Goal: Navigation & Orientation: Find specific page/section

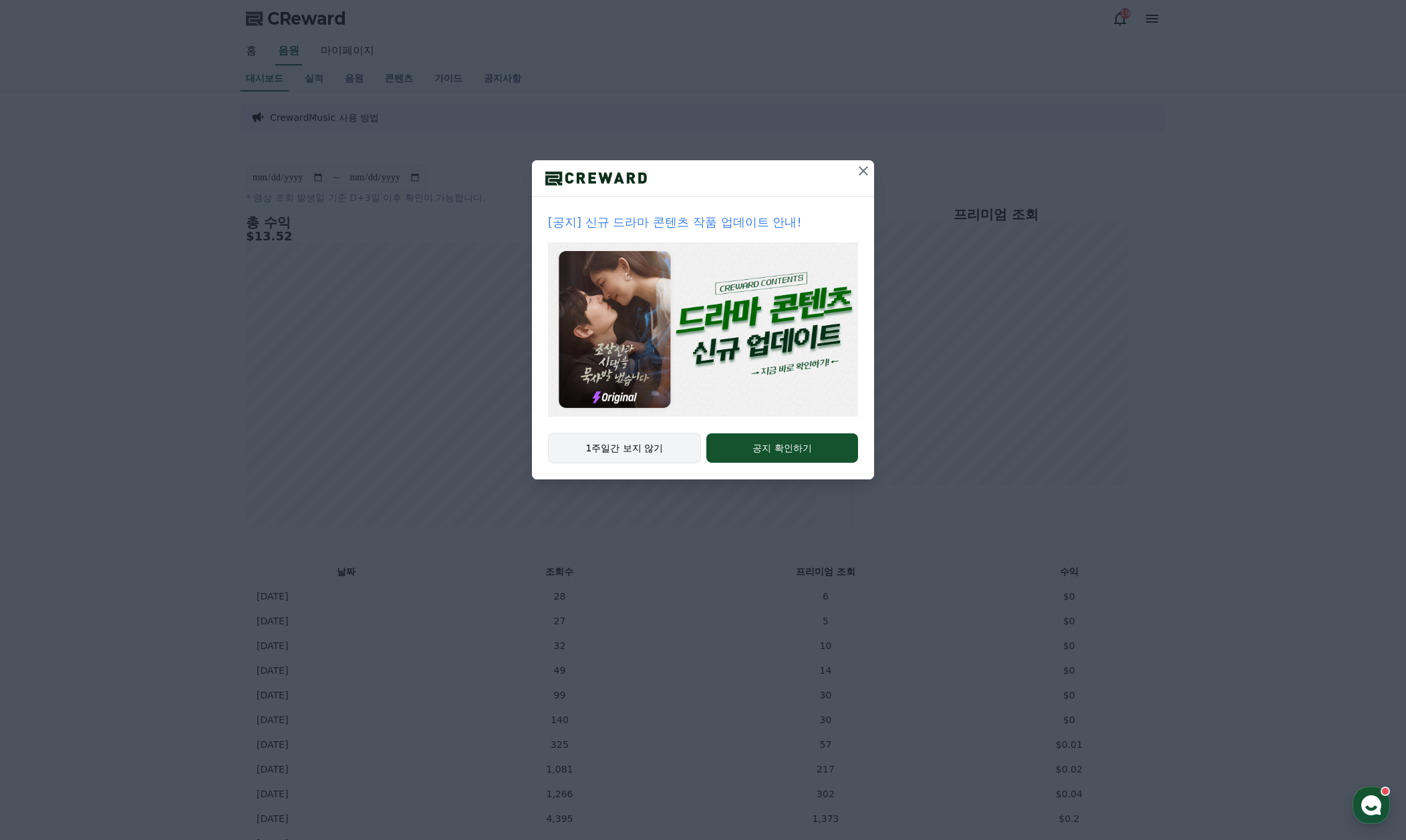
click at [604, 457] on button "1주일간 보지 않기" at bounding box center [623, 448] width 153 height 31
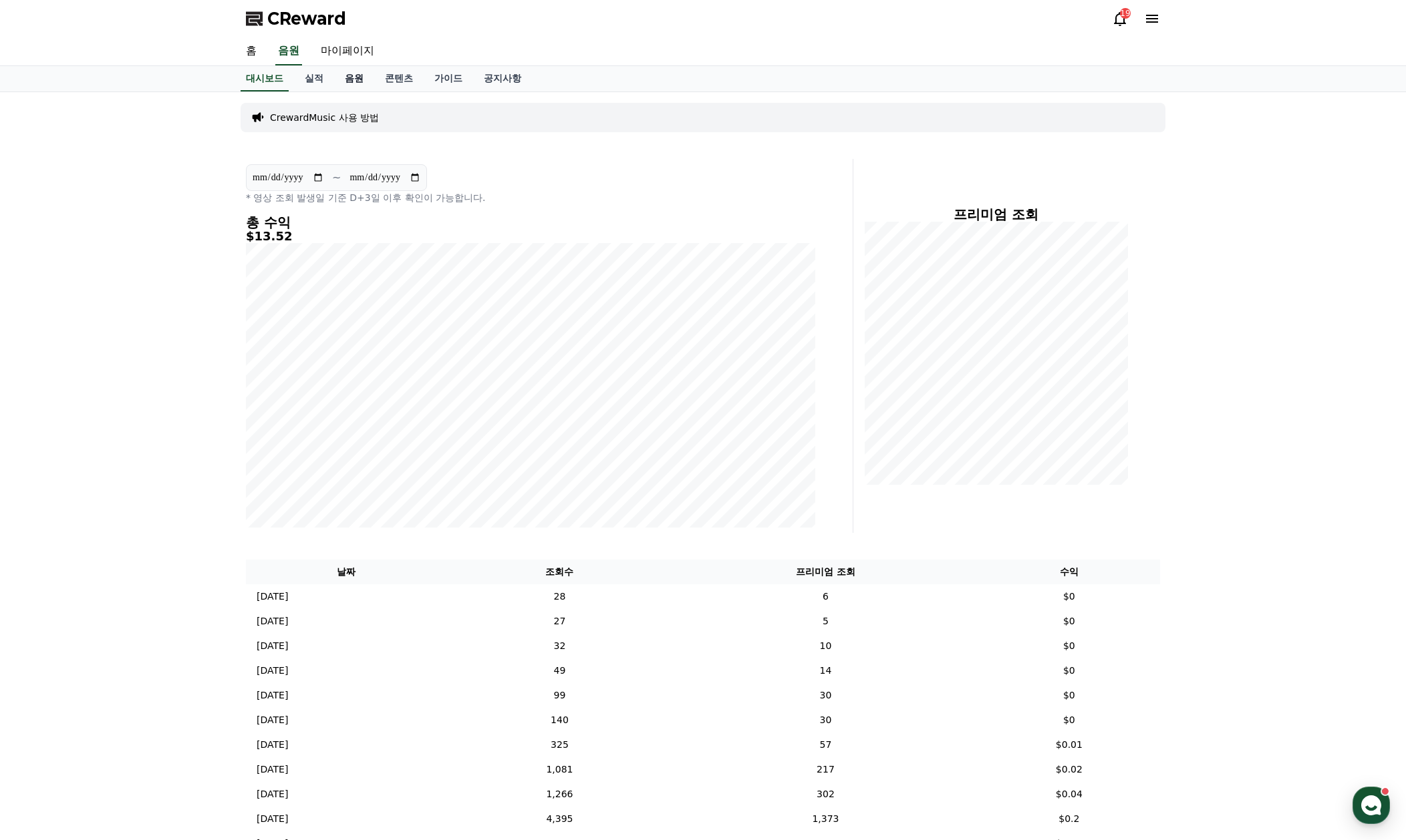
click at [352, 72] on link "음원" at bounding box center [354, 79] width 40 height 25
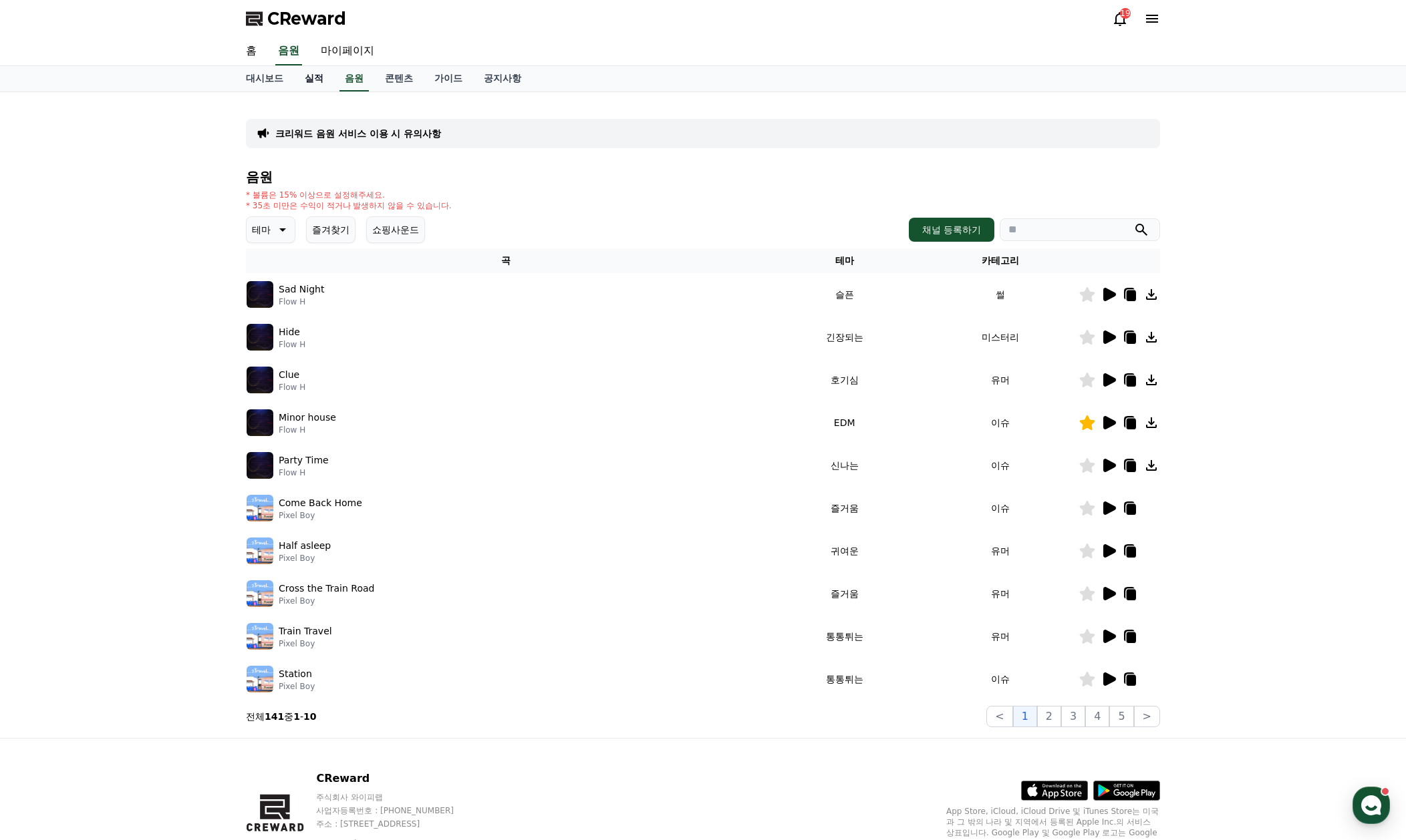
click at [313, 76] on link "실적" at bounding box center [314, 79] width 40 height 25
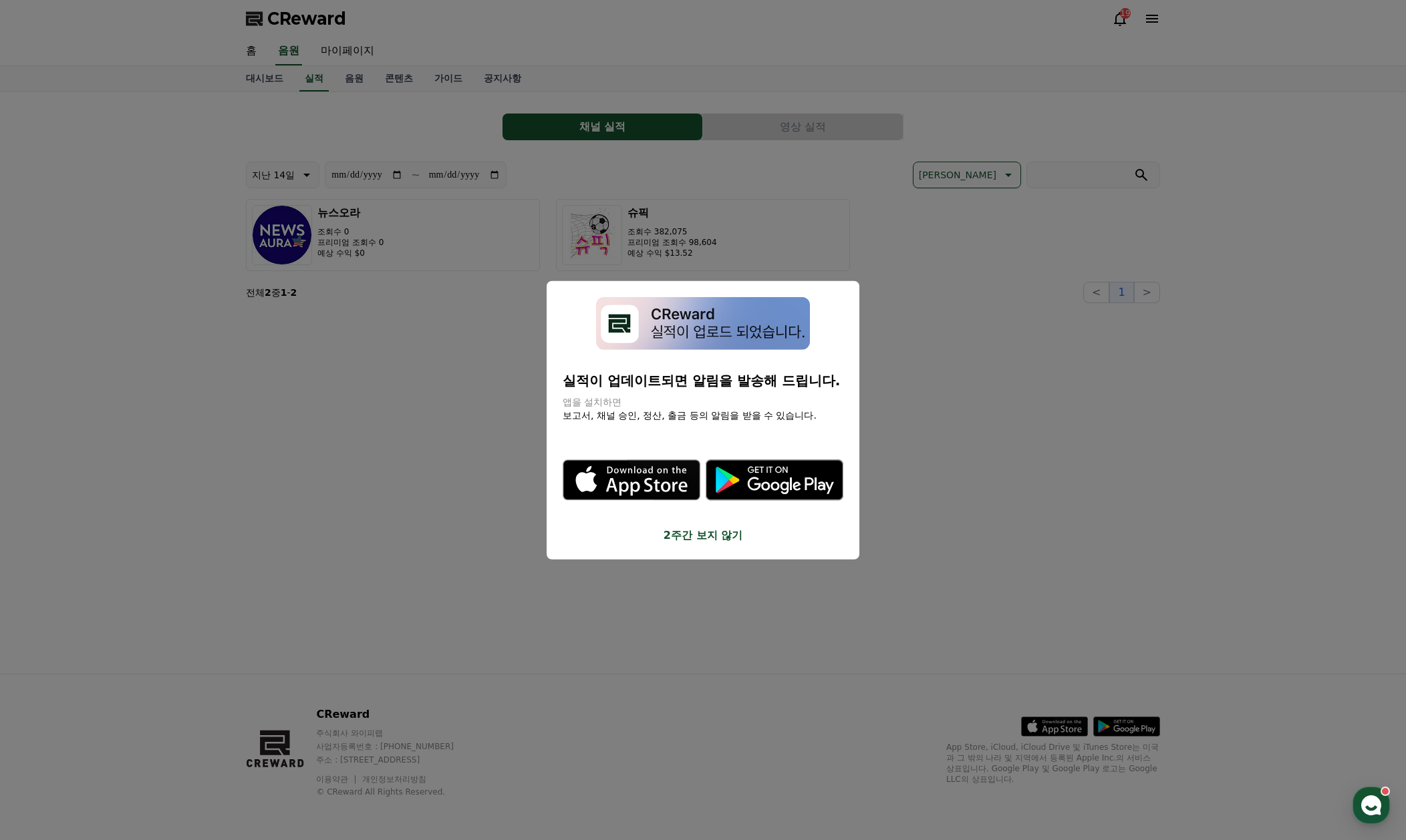
click at [690, 539] on button "2주간 보지 않기" at bounding box center [703, 535] width 280 height 16
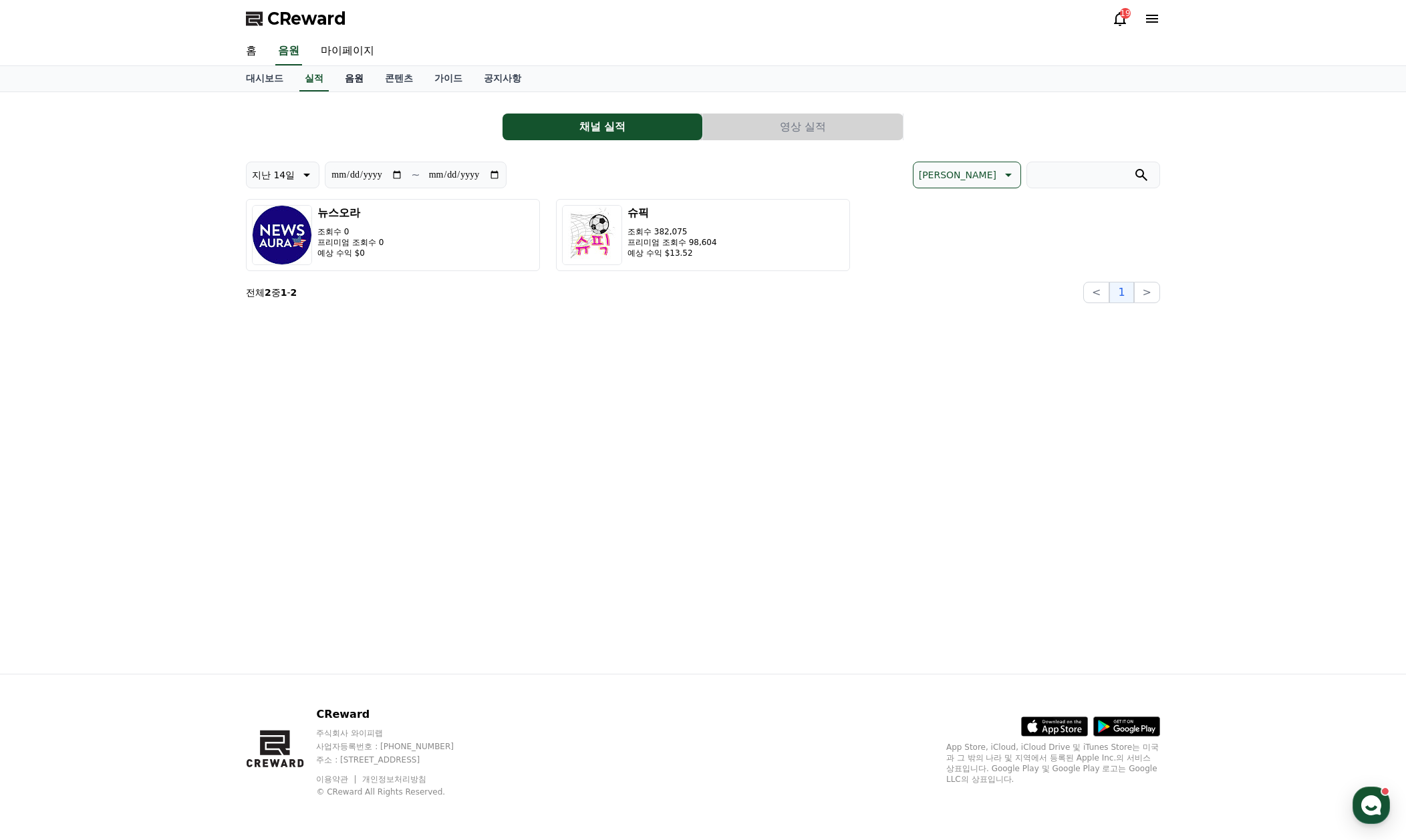
click at [356, 80] on link "음원" at bounding box center [354, 79] width 40 height 25
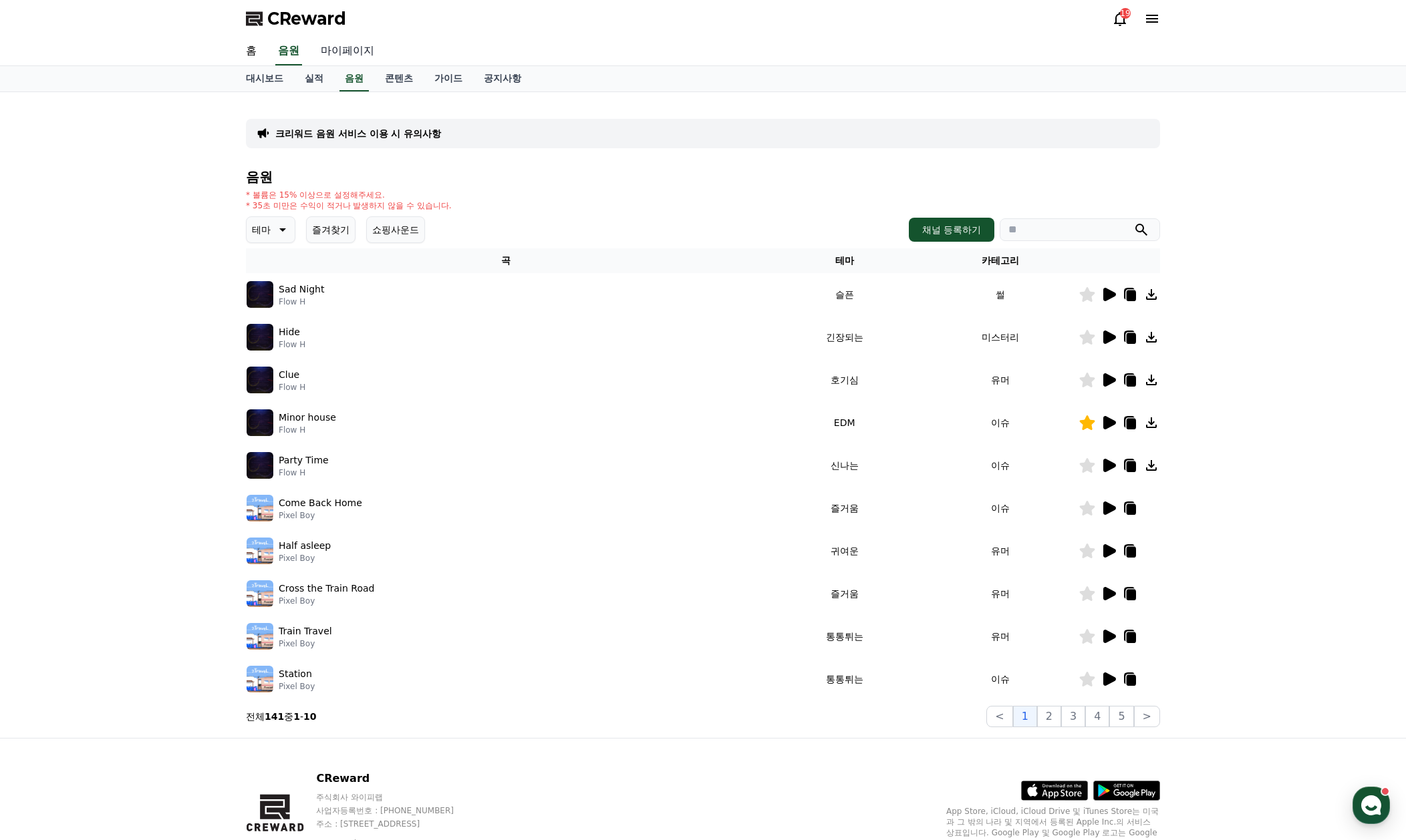
click at [351, 49] on link "마이페이지" at bounding box center [348, 51] width 75 height 28
select select "**********"
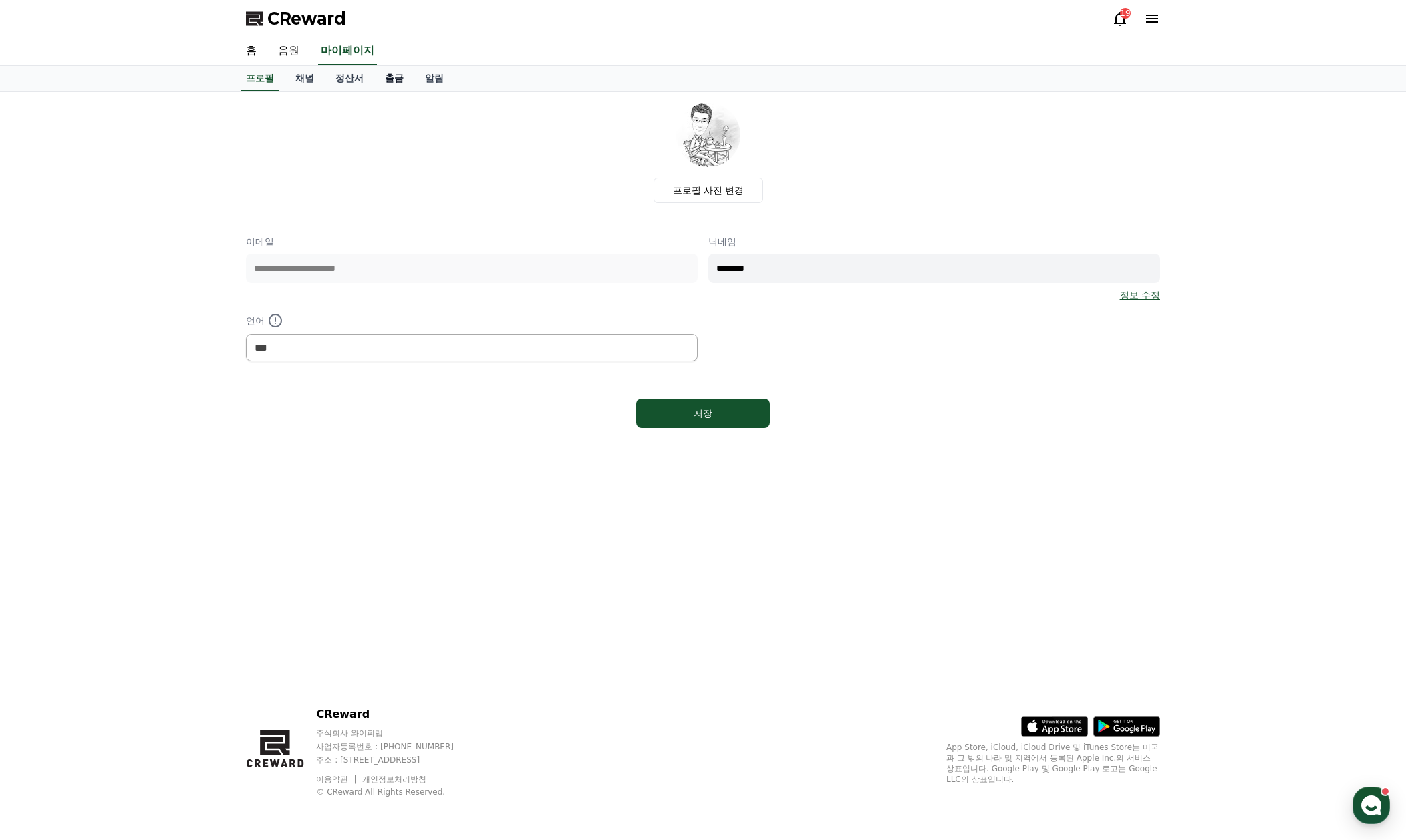
click at [385, 78] on link "출금" at bounding box center [395, 79] width 40 height 25
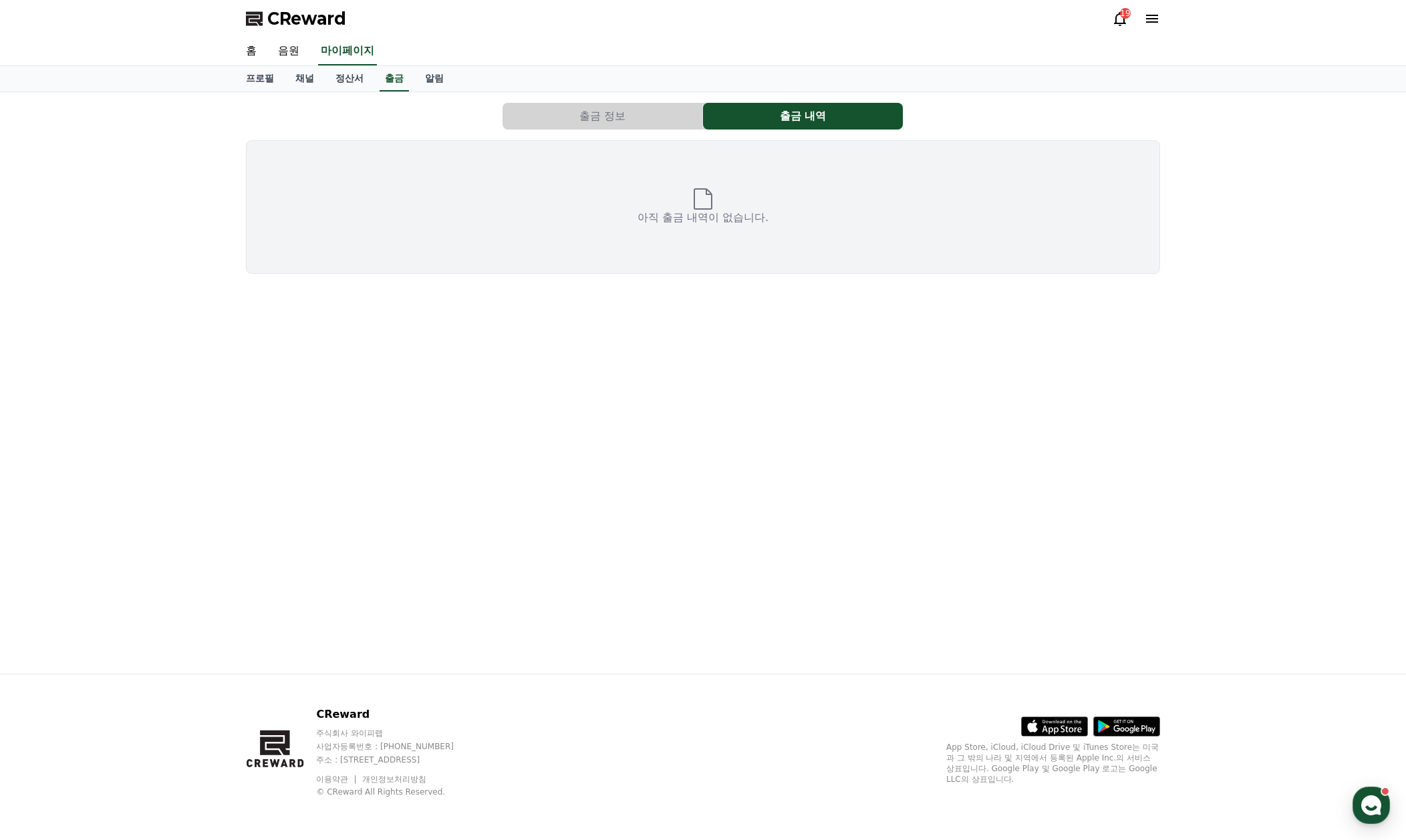
click at [635, 117] on button "출금 정보" at bounding box center [602, 116] width 200 height 27
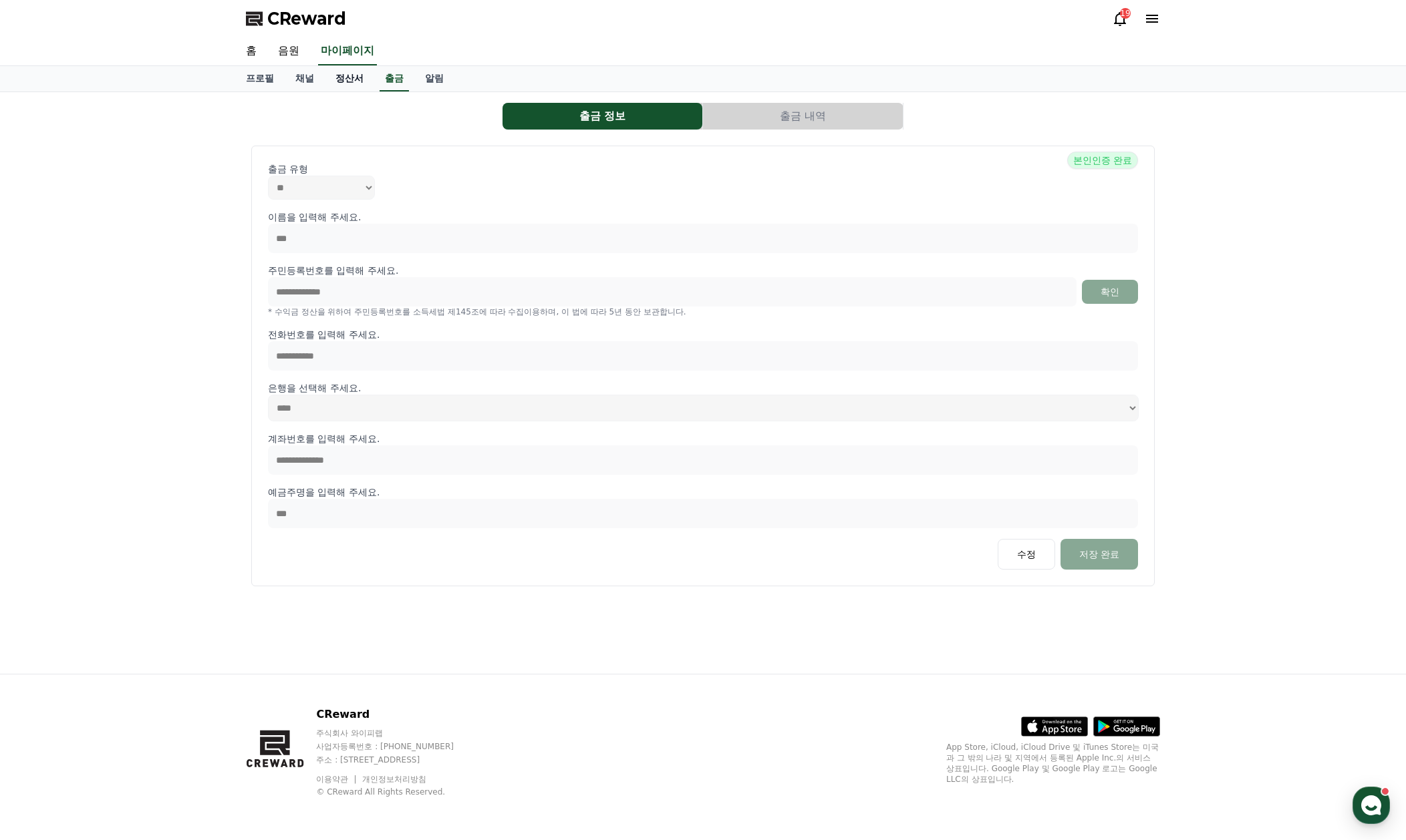
click at [359, 78] on link "정산서" at bounding box center [349, 79] width 49 height 25
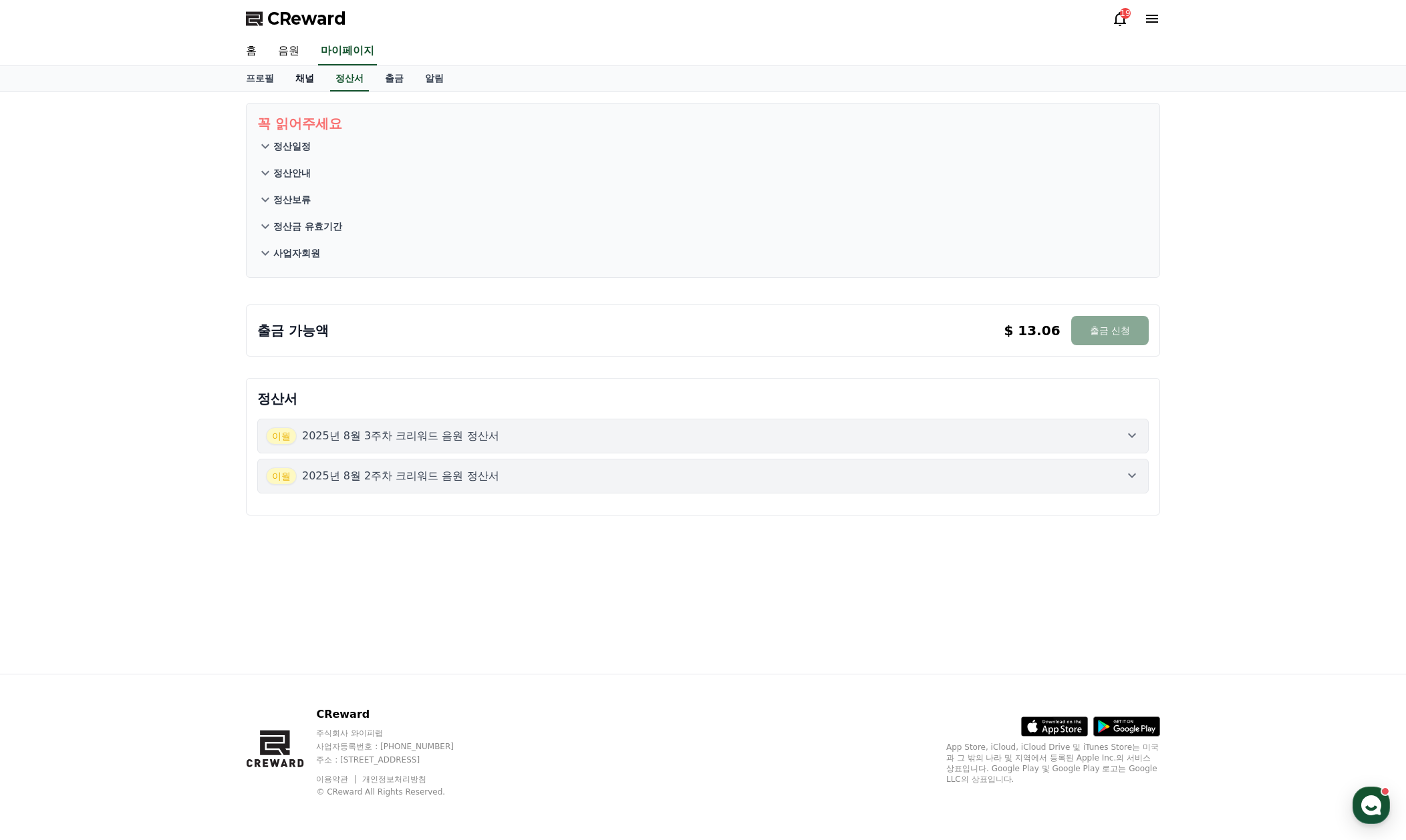
click at [308, 78] on link "채널" at bounding box center [304, 79] width 40 height 25
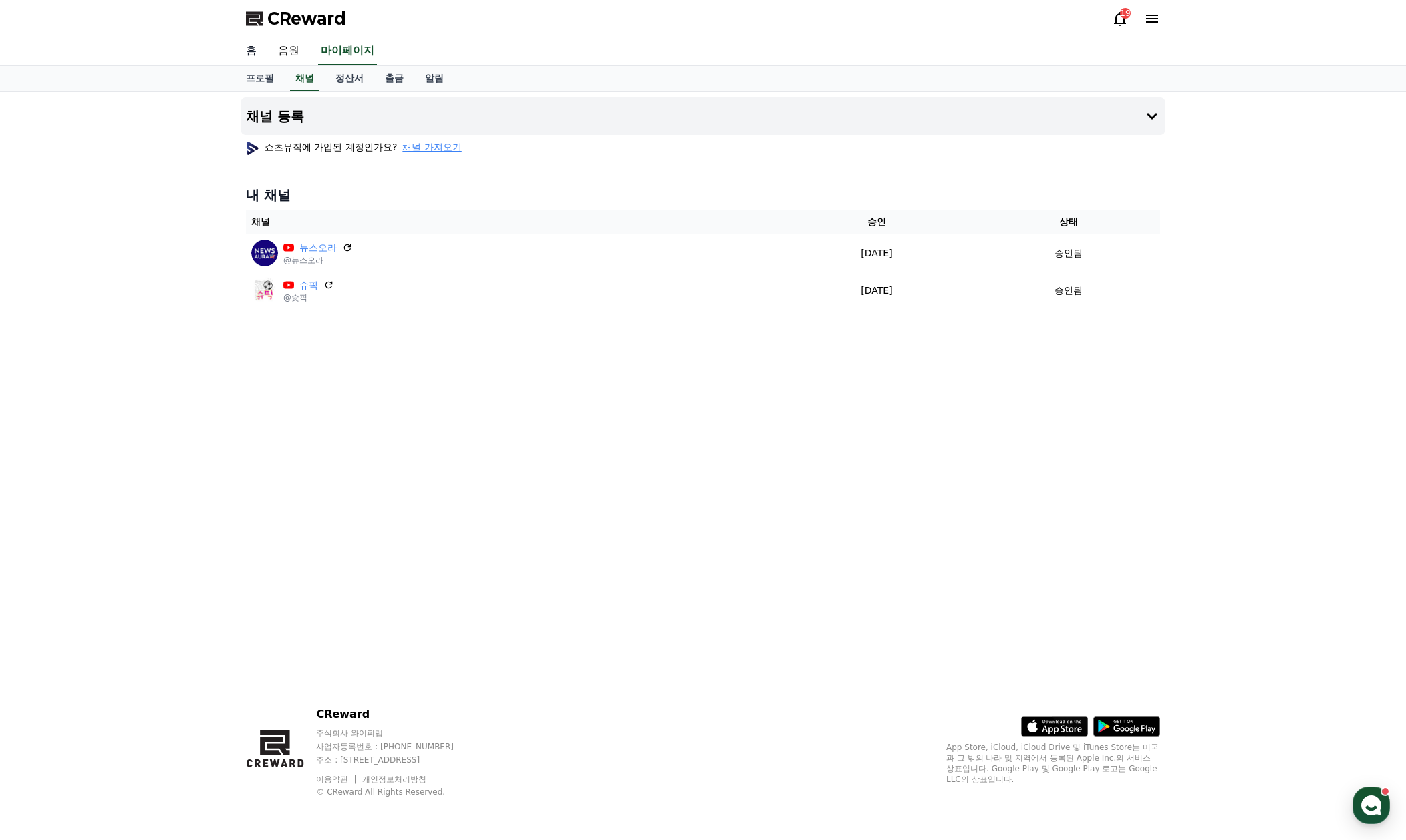
drag, startPoint x: 270, startPoint y: 75, endPoint x: 250, endPoint y: 51, distance: 31.2
click at [250, 51] on link "홈" at bounding box center [251, 51] width 32 height 28
